Goal: Understand process/instructions: Learn how to perform a task or action

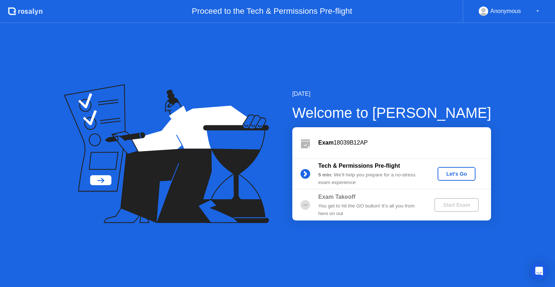
click at [455, 175] on div "Let's Go" at bounding box center [456, 174] width 32 height 6
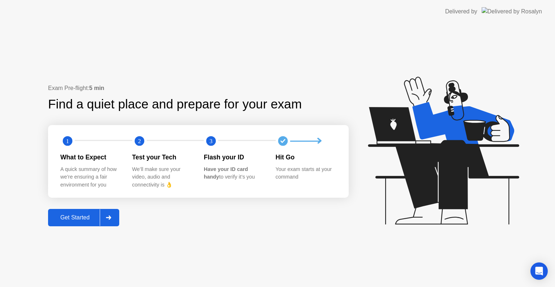
click at [71, 218] on div "Get Started" at bounding box center [74, 217] width 49 height 7
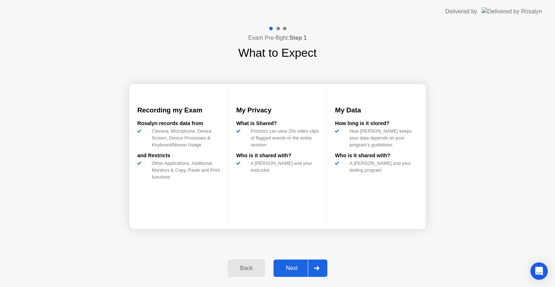
click at [291, 265] on div "Next" at bounding box center [292, 268] width 32 height 7
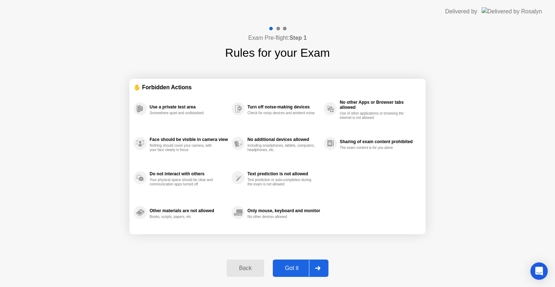
click at [291, 265] on div "Got it" at bounding box center [292, 268] width 34 height 7
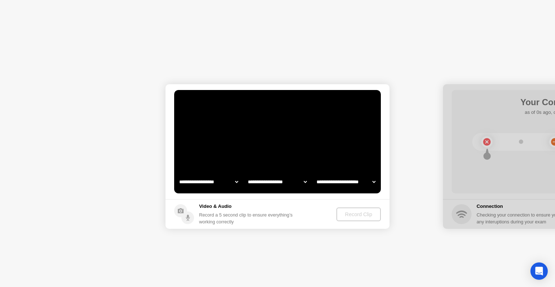
select select "**********"
select select "*******"
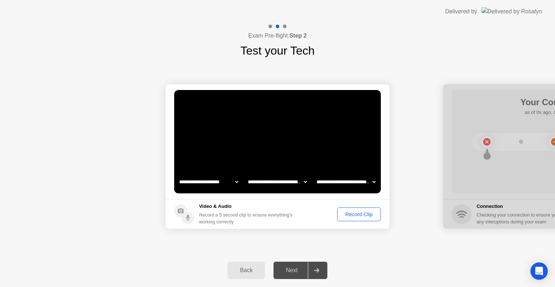
click at [358, 217] on div "Record Clip" at bounding box center [359, 214] width 39 height 6
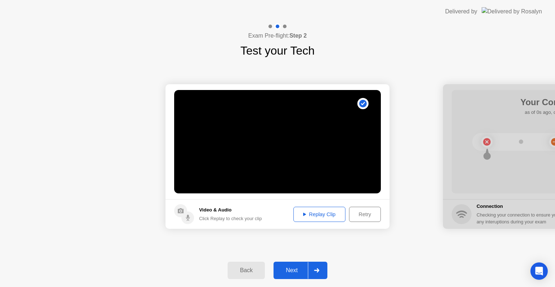
click at [362, 214] on div "Retry" at bounding box center [364, 214] width 27 height 6
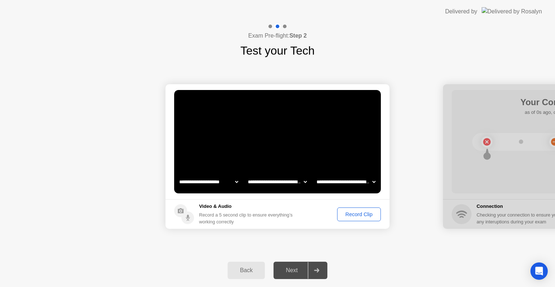
click at [362, 214] on div "Record Clip" at bounding box center [359, 214] width 39 height 6
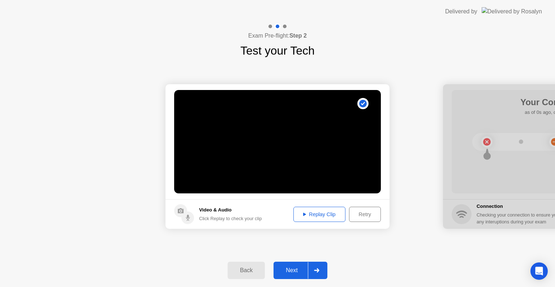
click at [292, 270] on div "Next" at bounding box center [292, 270] width 32 height 7
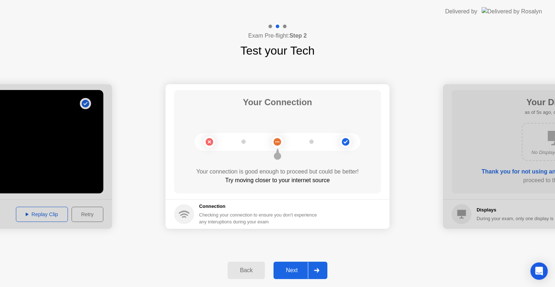
click at [288, 267] on div "Next" at bounding box center [292, 270] width 32 height 7
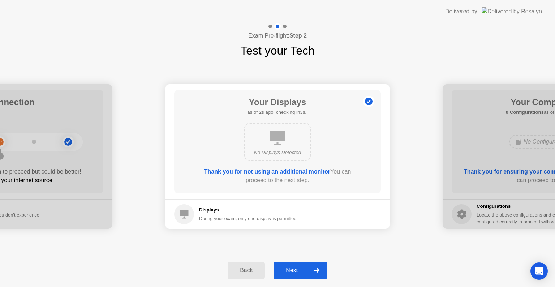
click at [286, 271] on div "Next" at bounding box center [292, 270] width 32 height 7
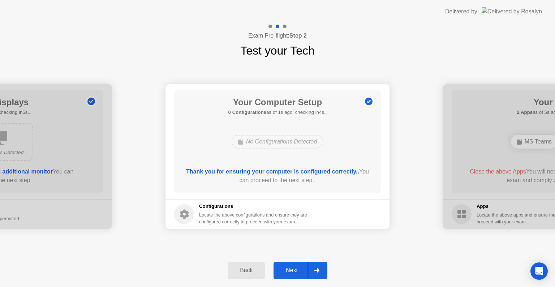
click at [286, 271] on div "Next" at bounding box center [292, 270] width 32 height 7
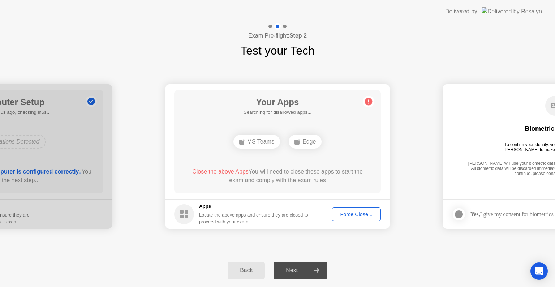
click at [355, 214] on div "Force Close..." at bounding box center [356, 214] width 44 height 6
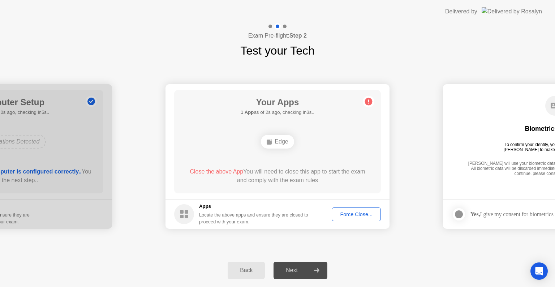
click at [354, 212] on div "Force Close..." at bounding box center [356, 214] width 44 height 6
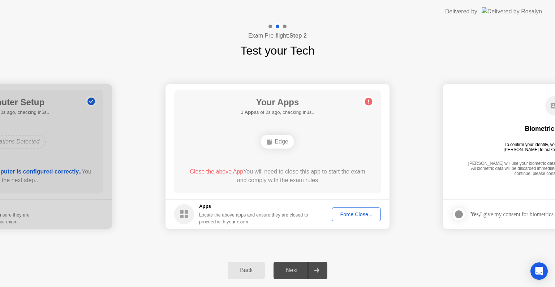
click at [354, 216] on div "Force Close..." at bounding box center [356, 214] width 44 height 6
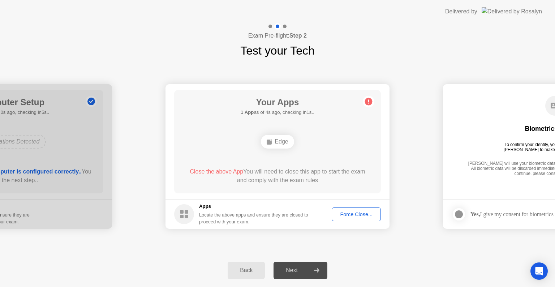
click at [355, 215] on div "Force Close..." at bounding box center [356, 214] width 44 height 6
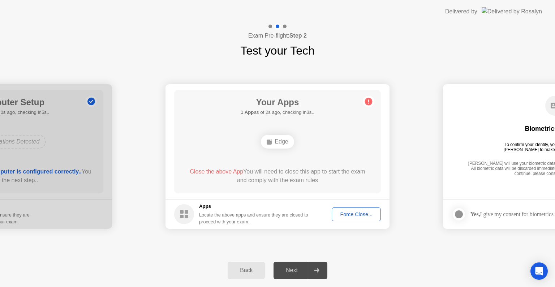
click at [297, 272] on div "Next" at bounding box center [292, 270] width 32 height 7
click at [363, 213] on div "Force Close..." at bounding box center [356, 214] width 44 height 6
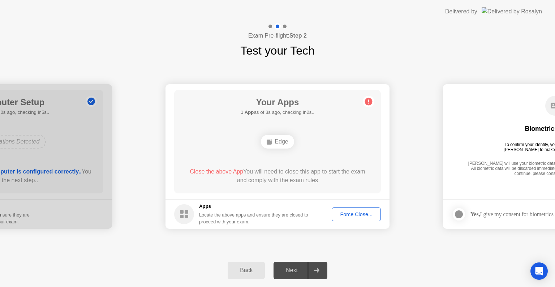
click at [353, 213] on div "Force Close..." at bounding box center [356, 214] width 44 height 6
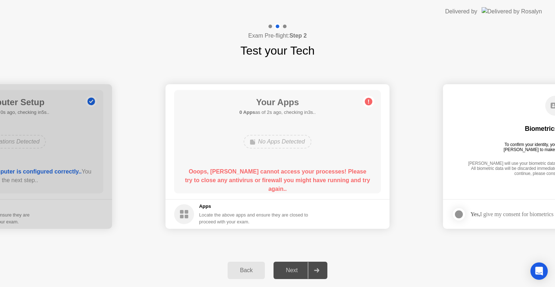
click at [275, 143] on div "No Apps Detected" at bounding box center [277, 142] width 68 height 14
click at [371, 103] on circle at bounding box center [369, 102] width 8 height 8
click at [297, 271] on div "Next" at bounding box center [292, 270] width 32 height 7
click at [235, 267] on div "Back" at bounding box center [246, 270] width 33 height 7
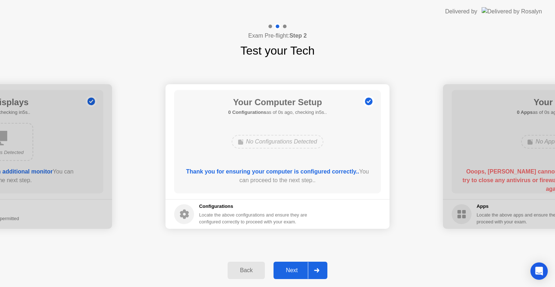
click at [286, 272] on div "Next" at bounding box center [292, 270] width 32 height 7
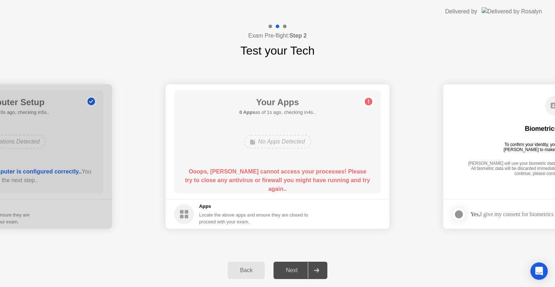
click at [245, 273] on div "Back" at bounding box center [246, 270] width 33 height 7
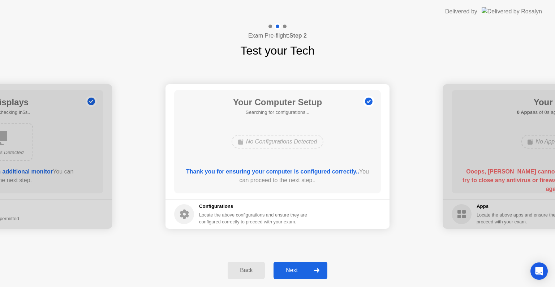
click at [245, 273] on div "Back" at bounding box center [246, 270] width 33 height 7
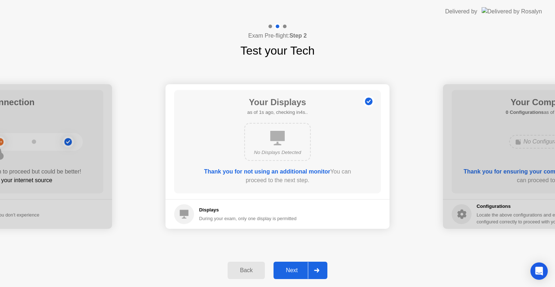
click at [292, 272] on div "Next" at bounding box center [292, 270] width 32 height 7
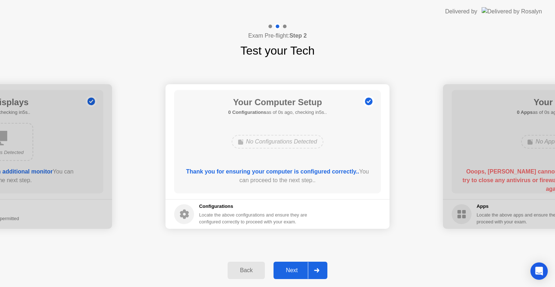
click at [292, 272] on div "Next" at bounding box center [292, 270] width 32 height 7
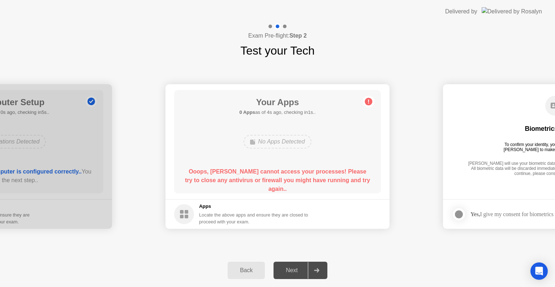
click at [259, 221] on div "Locate the above apps and ensure they are closed to proceed with your exam." at bounding box center [253, 218] width 109 height 14
click at [226, 179] on b "Ooops, [PERSON_NAME] cannot access your processes! Please try to close any anti…" at bounding box center [277, 179] width 185 height 23
